Goal: Navigation & Orientation: Find specific page/section

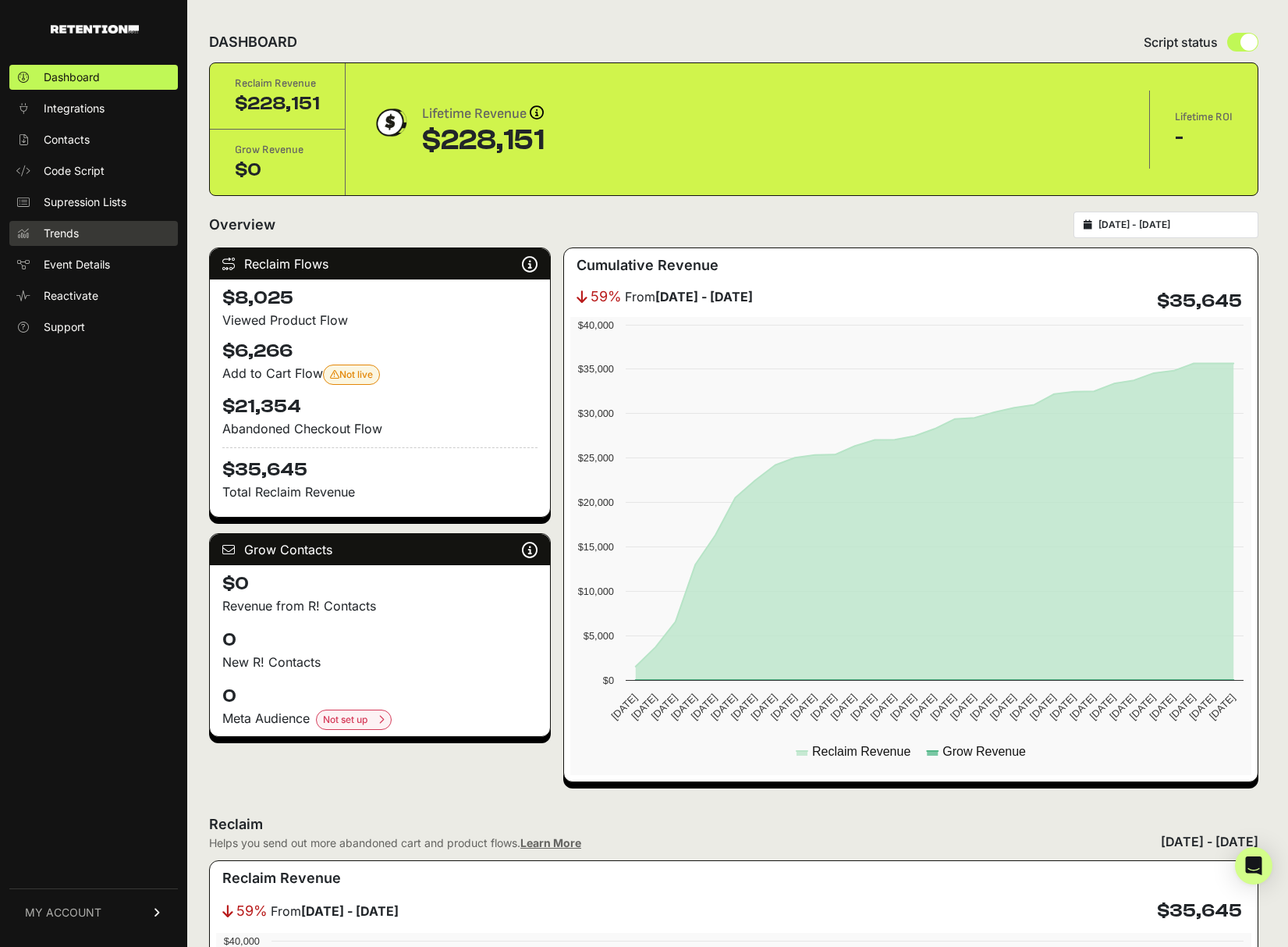
click at [51, 240] on span "Trends" at bounding box center [61, 233] width 35 height 16
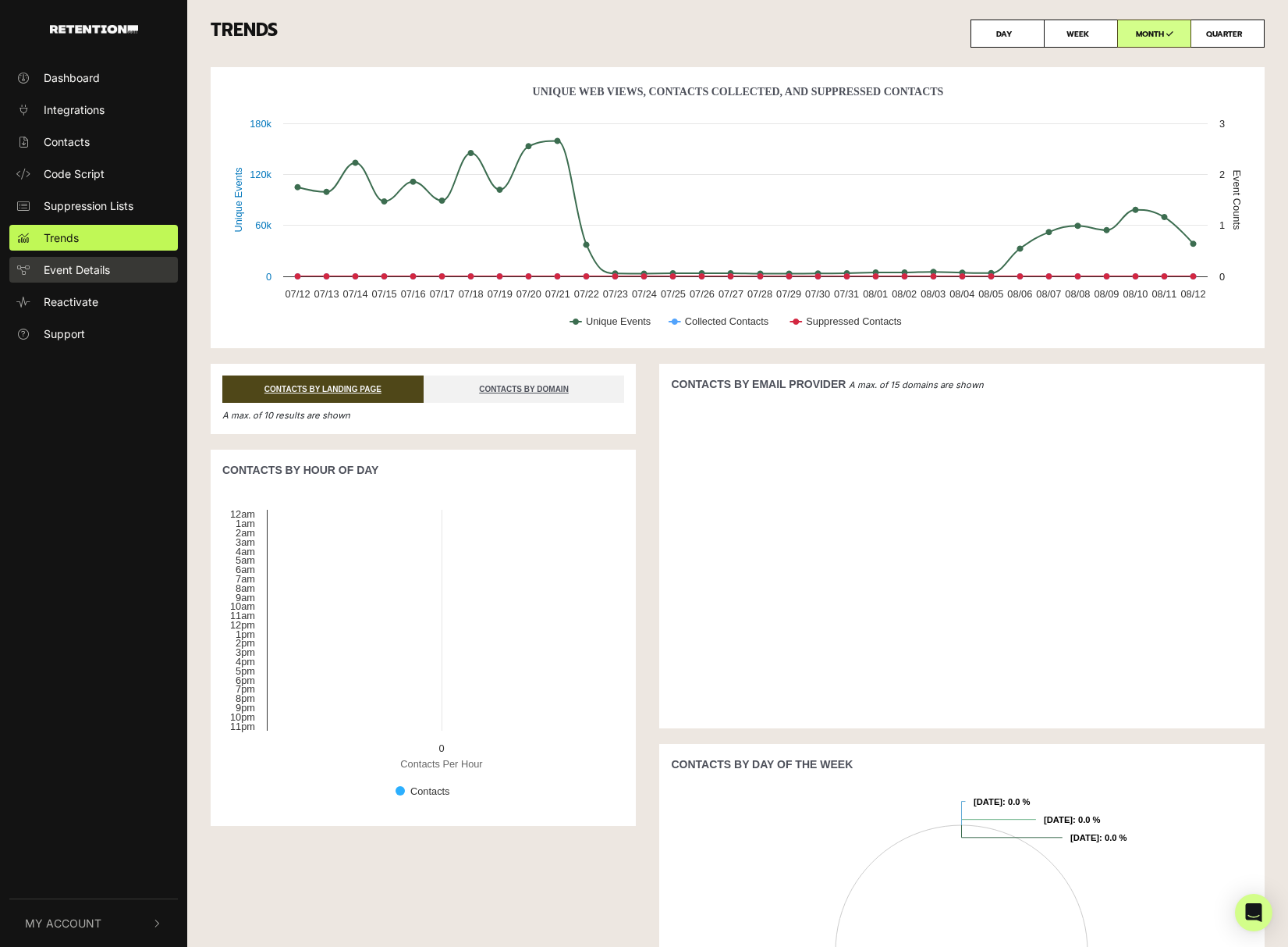
click at [79, 274] on span "Event Details" at bounding box center [77, 270] width 66 height 16
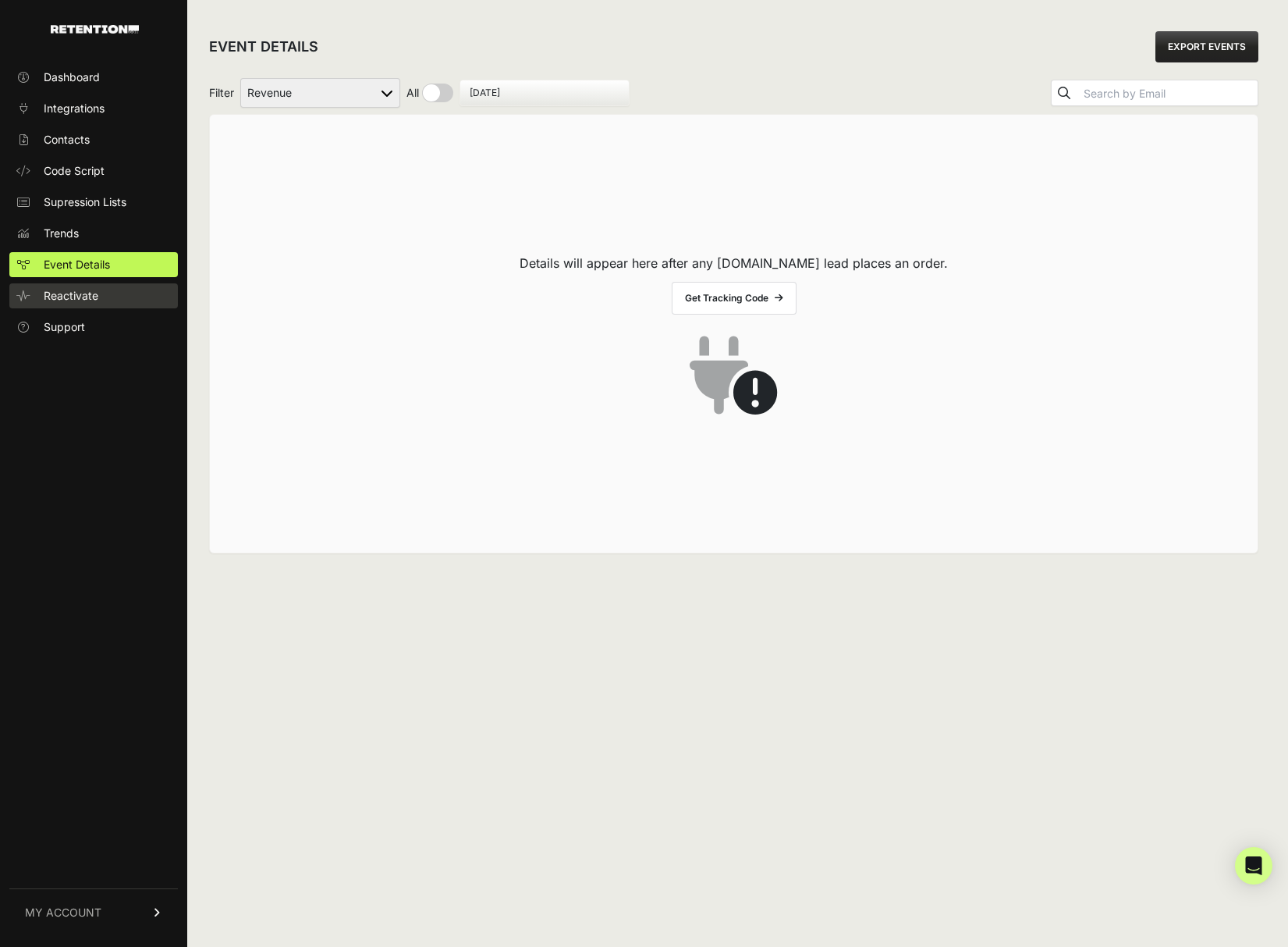
click at [75, 302] on span "Reactivate" at bounding box center [71, 296] width 55 height 16
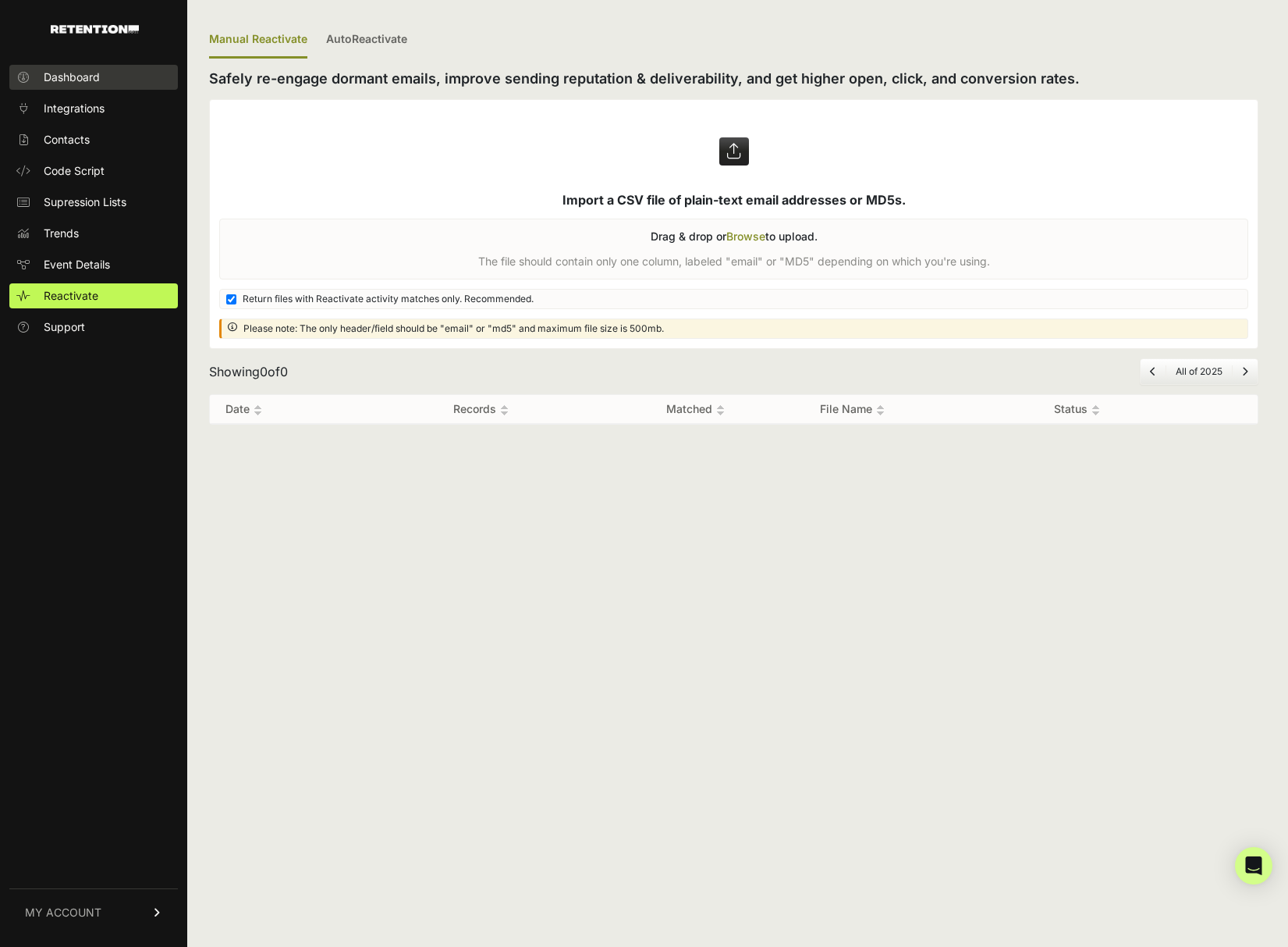
click at [82, 85] on link "Dashboard" at bounding box center [93, 77] width 168 height 25
